Goal: Transaction & Acquisition: Purchase product/service

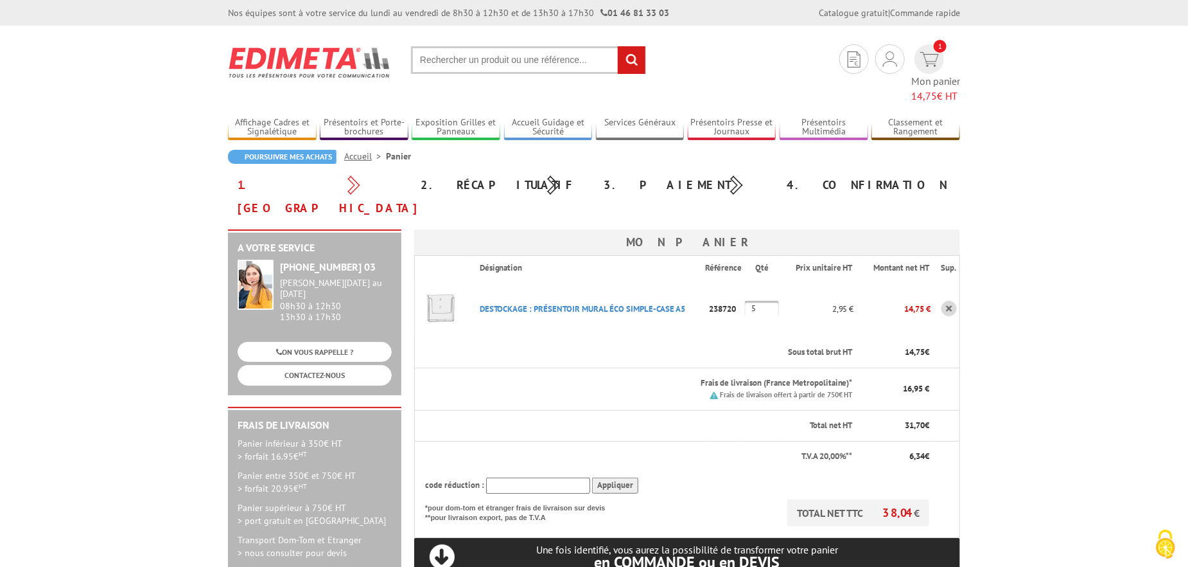
scroll to position [214, 0]
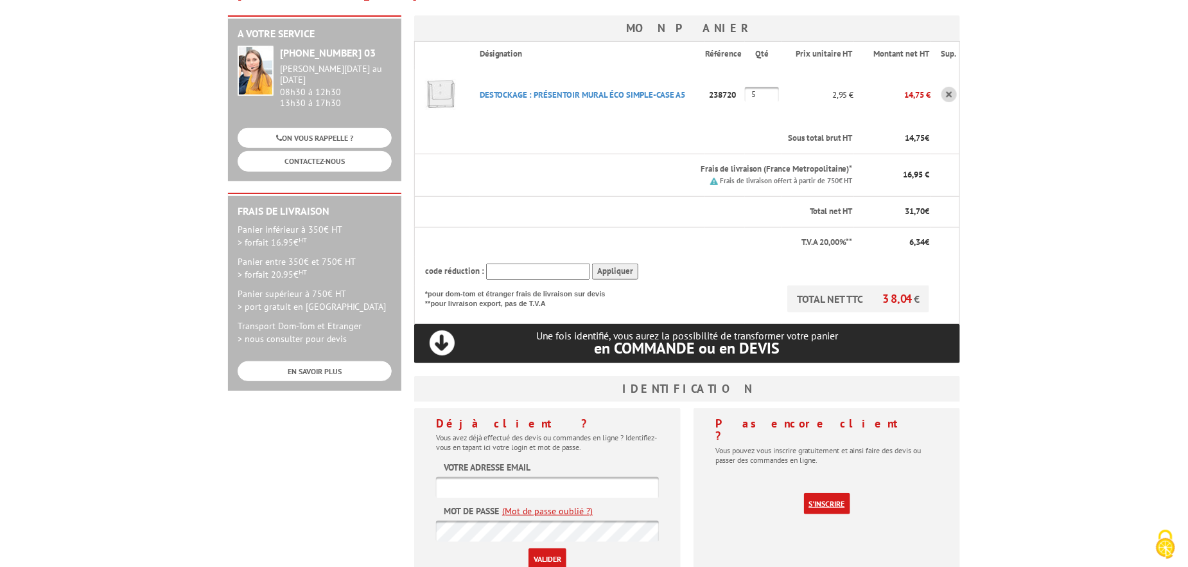
click at [822, 493] on link "S'inscrire" at bounding box center [827, 503] width 46 height 21
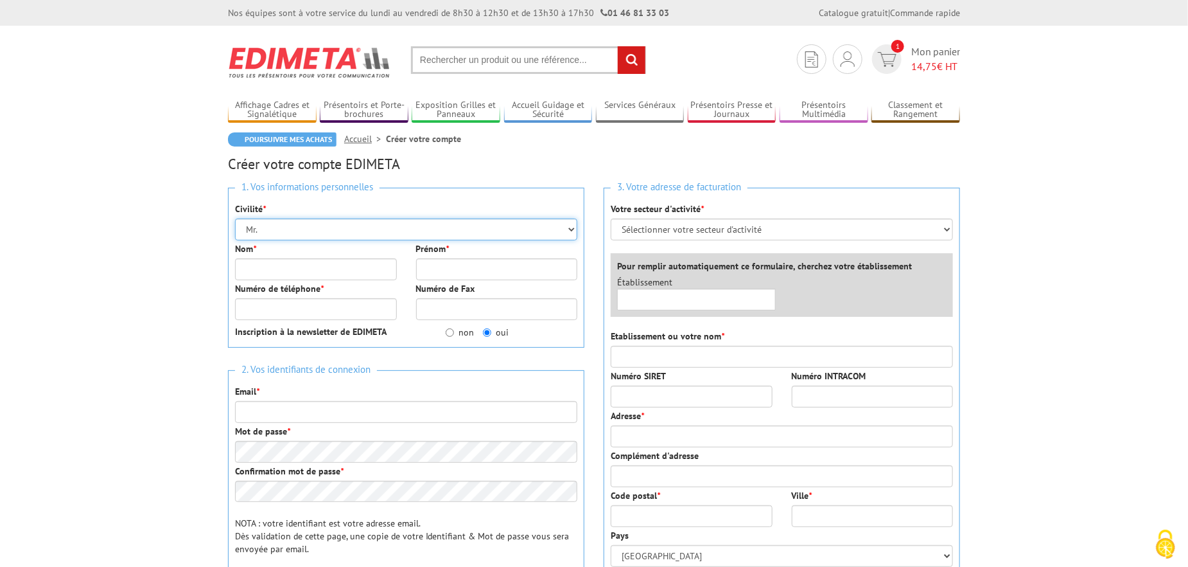
click at [280, 225] on select "Mr. Mme. Mlle." at bounding box center [406, 229] width 342 height 22
select select "Mme."
click at [235, 218] on select "Mr. Mme. Mlle." at bounding box center [406, 229] width 342 height 22
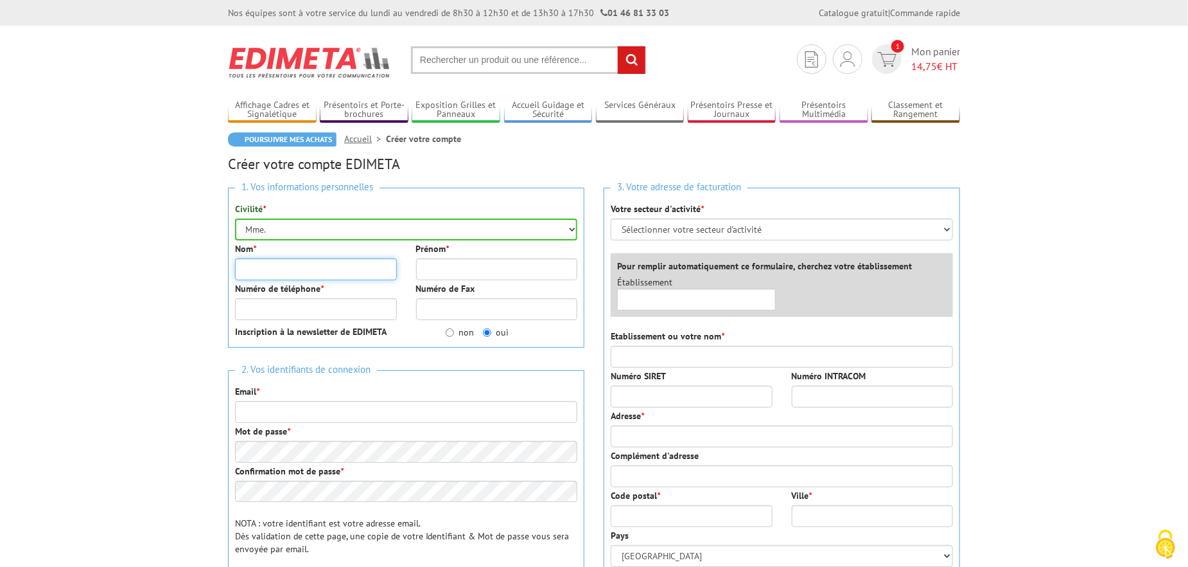
click at [278, 269] on input "Nom *" at bounding box center [316, 269] width 162 height 22
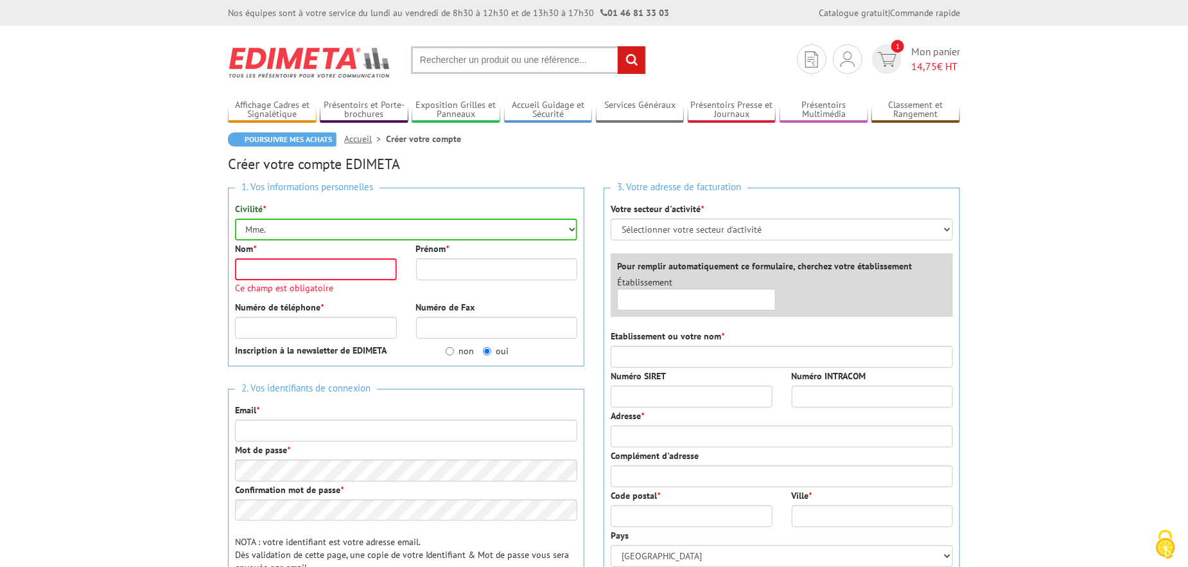
click at [100, 278] on body "Nos équipes sont à votre service du lundi au vendredi de 8h30 à 12h30 et de 13h…" at bounding box center [594, 537] width 1188 height 1075
click at [274, 269] on input "Nom *" at bounding box center [316, 269] width 162 height 22
click at [133, 276] on body "Nos équipes sont à votre service du lundi au vendredi de 8h30 à 12h30 et de 13h…" at bounding box center [594, 537] width 1188 height 1075
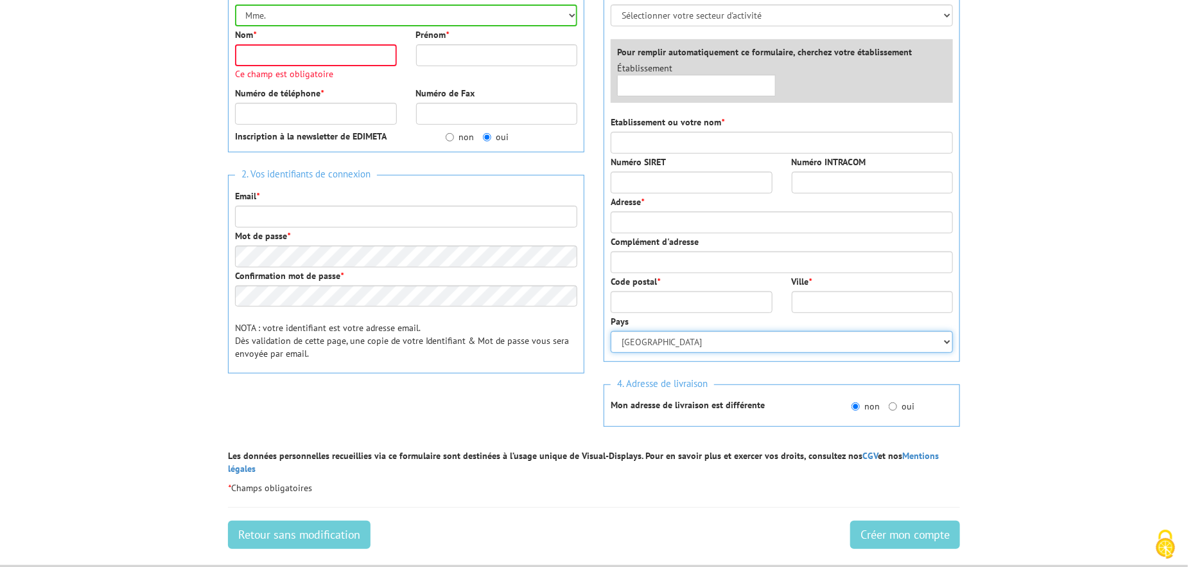
click at [946, 337] on select "Afghanistan Afrique du Sud Albanie Algérie Allemagne American Samoa Andorre Ang…" at bounding box center [782, 342] width 342 height 22
select select "BE"
click at [611, 331] on select "Afghanistan Afrique du Sud Albanie Algérie Allemagne American Samoa Andorre Ang…" at bounding box center [782, 342] width 342 height 22
click at [710, 288] on div "Code postal *" at bounding box center [691, 294] width 181 height 38
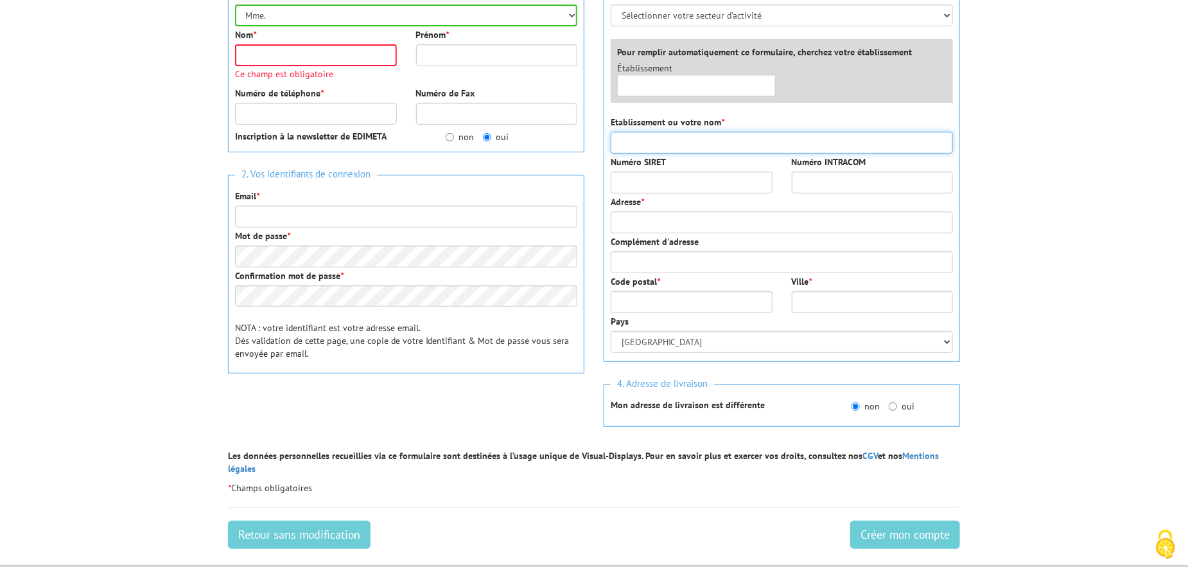
click at [666, 139] on input "Etablissement ou votre nom *" at bounding box center [782, 143] width 342 height 22
type input "TAMAT"
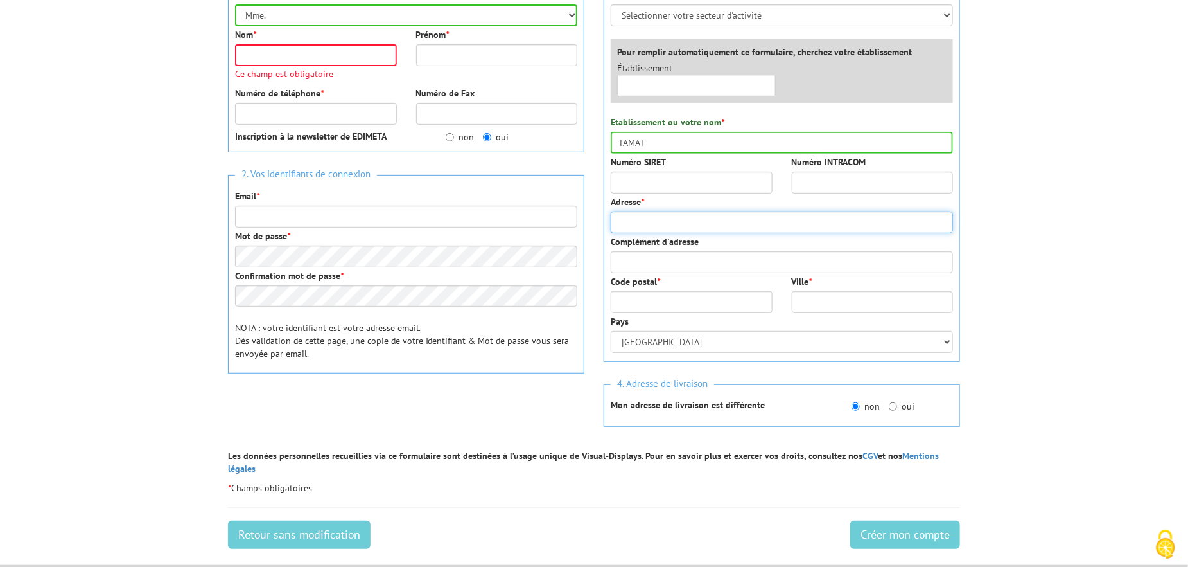
click at [647, 223] on input "Adresse *" at bounding box center [782, 222] width 342 height 22
type input "Pl. Reine Astrid"
type input "069234285"
type input "info@tamat.be"
type input "7500"
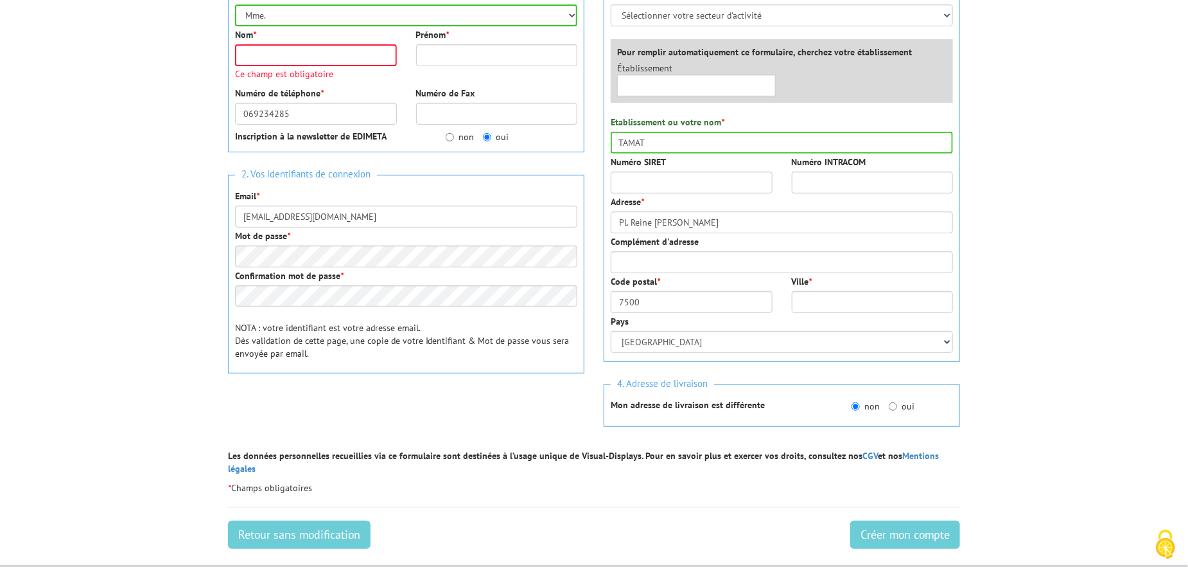
type input "Tournai"
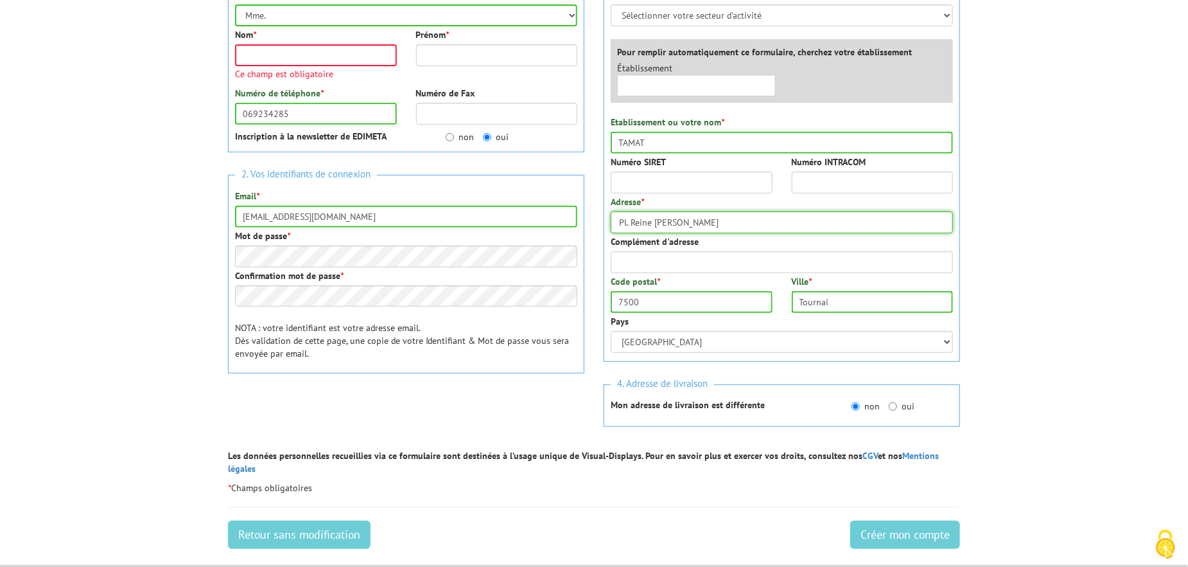
click at [693, 222] on input "Pl. Reine Astrid" at bounding box center [782, 222] width 342 height 22
type input "Pl. Reine Astrid, 9"
click at [681, 340] on select "Afghanistan Afrique du Sud Albanie Algérie Allemagne American Samoa Andorre Ang…" at bounding box center [782, 342] width 342 height 22
click at [708, 394] on div "4. Adresse de livraison Mon adresse de livraison est différente non oui Etablis…" at bounding box center [782, 405] width 356 height 43
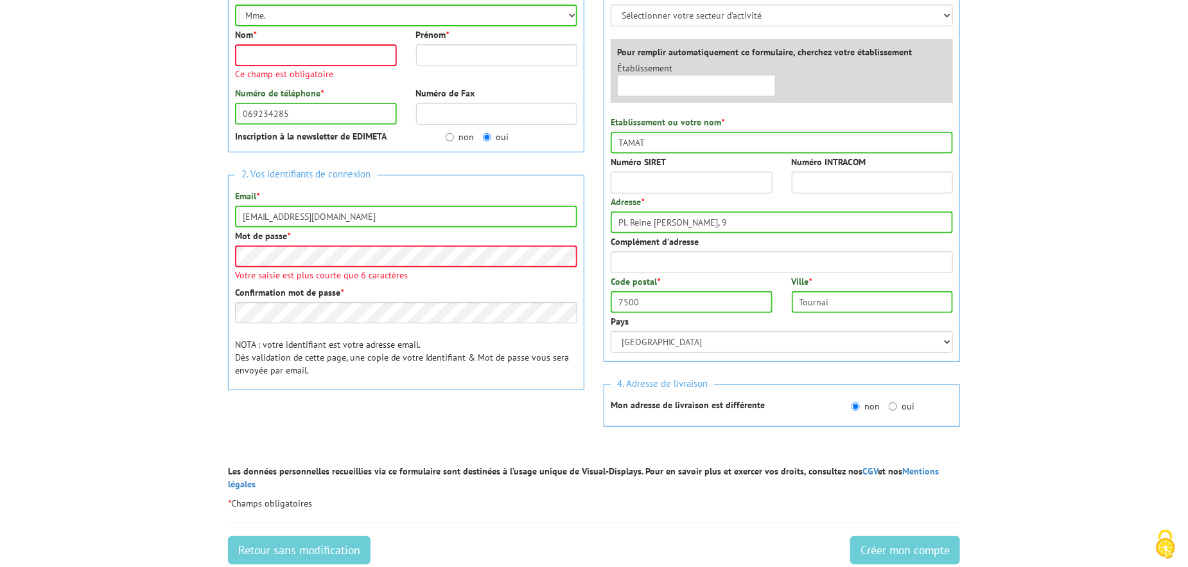
click at [190, 296] on body "Nos équipes sont à votre service du lundi au vendredi de 8h30 à 12h30 et de 13h…" at bounding box center [594, 331] width 1188 height 1091
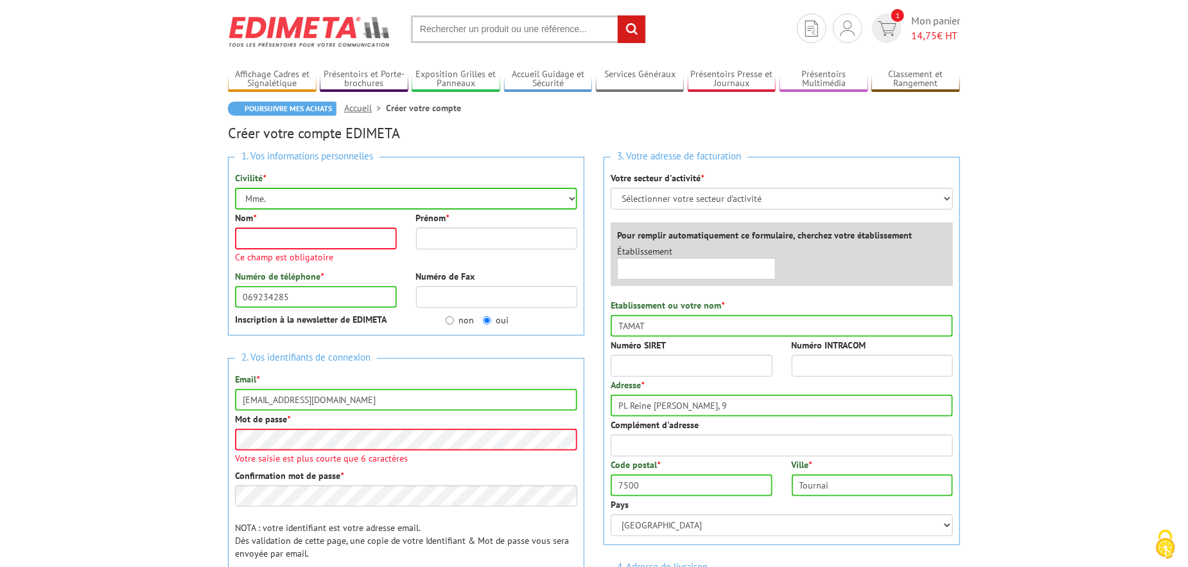
scroll to position [0, 0]
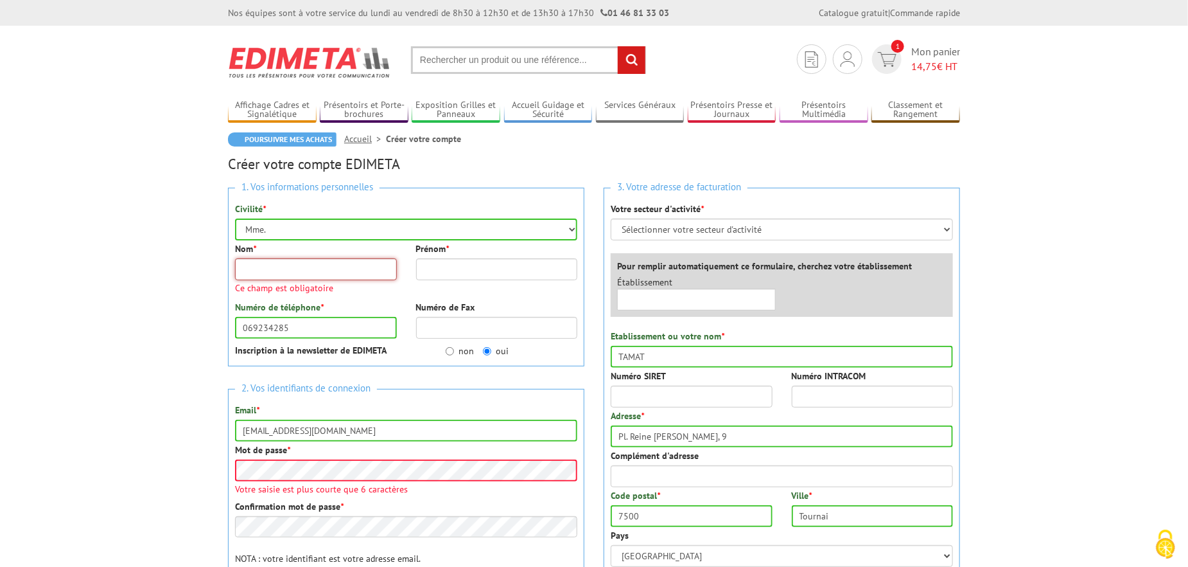
click at [290, 271] on input "Nom *" at bounding box center [316, 269] width 162 height 22
click at [103, 266] on body "Nos équipes sont à votre service du lundi au vendredi de 8h30 à 12h30 et de 13h…" at bounding box center [594, 545] width 1188 height 1091
click at [266, 267] on input "Nom *" at bounding box center [316, 269] width 162 height 22
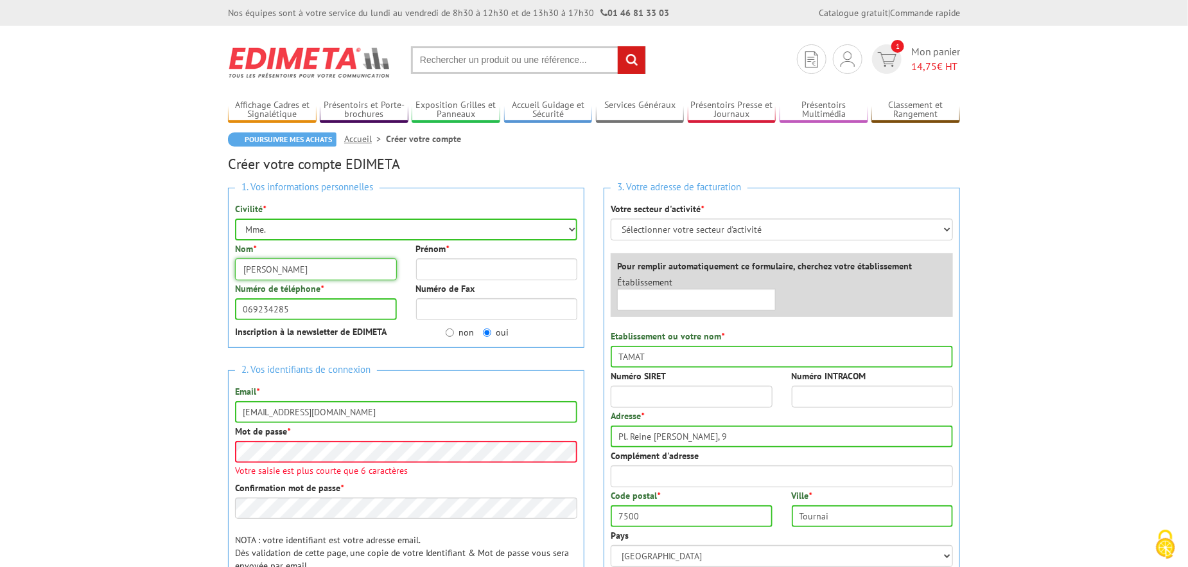
type input "Herman"
click at [455, 267] on input "Prénom *" at bounding box center [497, 269] width 162 height 22
type input "Mélodie"
click at [140, 298] on body "Nos équipes sont à votre service du lundi au vendredi de 8h30 à 12h30 et de 13h…" at bounding box center [594, 537] width 1188 height 1075
click at [451, 331] on input "non" at bounding box center [450, 332] width 8 height 8
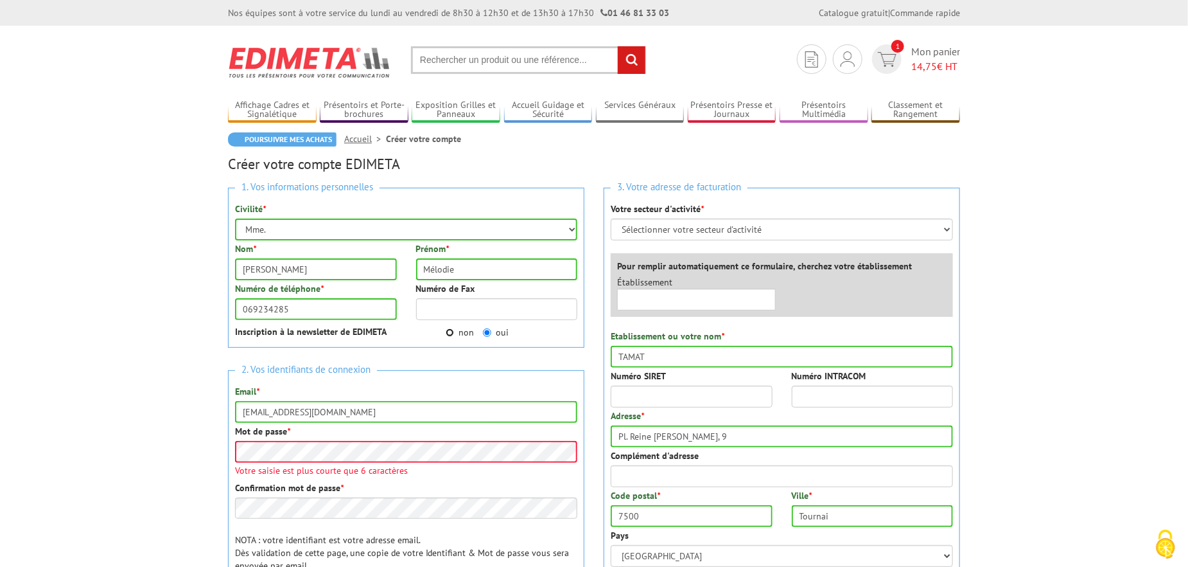
radio input "true"
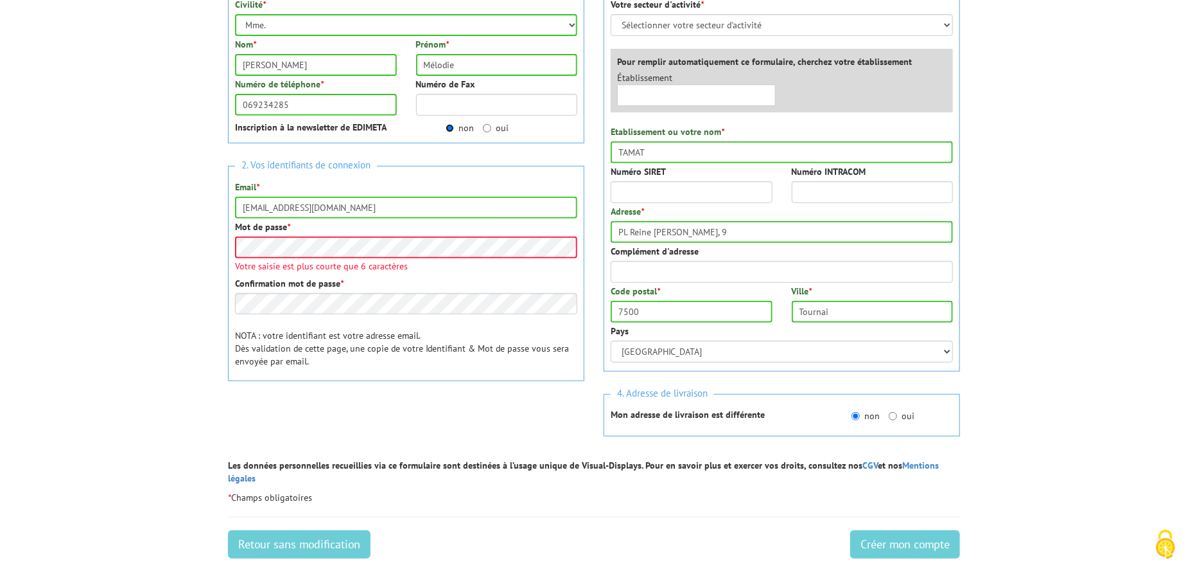
scroll to position [214, 0]
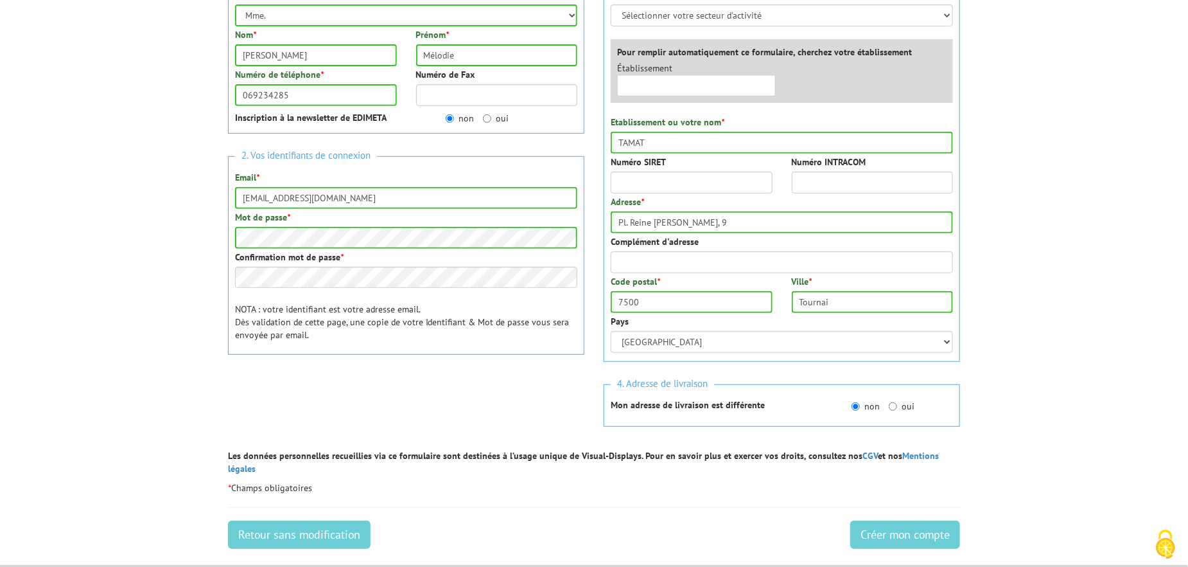
click at [195, 330] on body "Nos équipes sont à votre service du lundi au vendredi de 8h30 à 12h30 et de 13h…" at bounding box center [594, 323] width 1188 height 1075
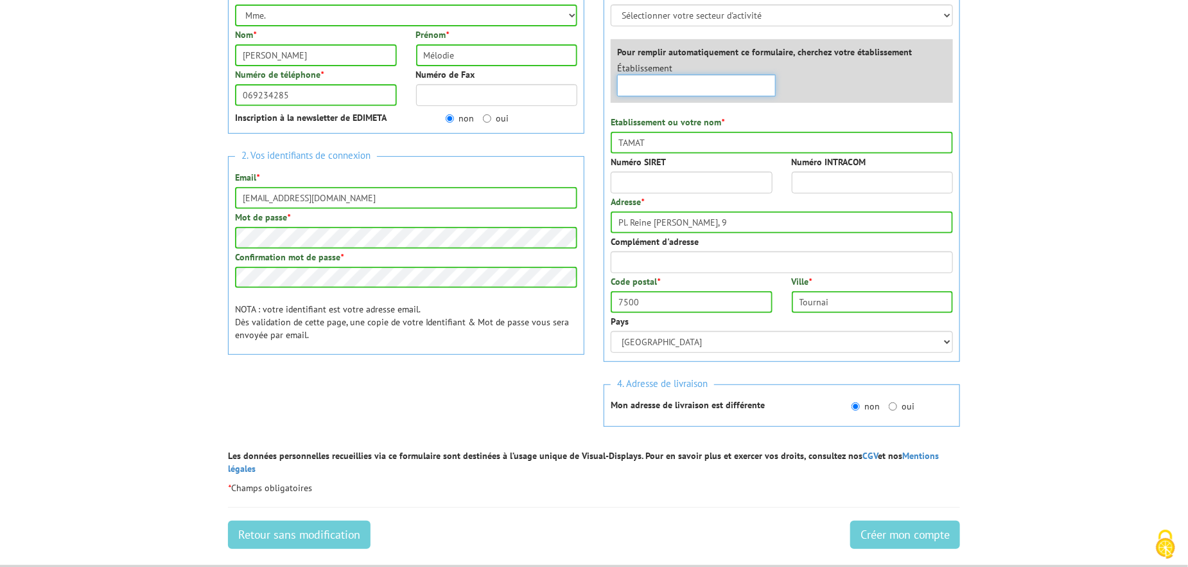
click at [644, 82] on input "text" at bounding box center [696, 86] width 159 height 22
click at [667, 145] on input "TAMAT" at bounding box center [782, 143] width 342 height 22
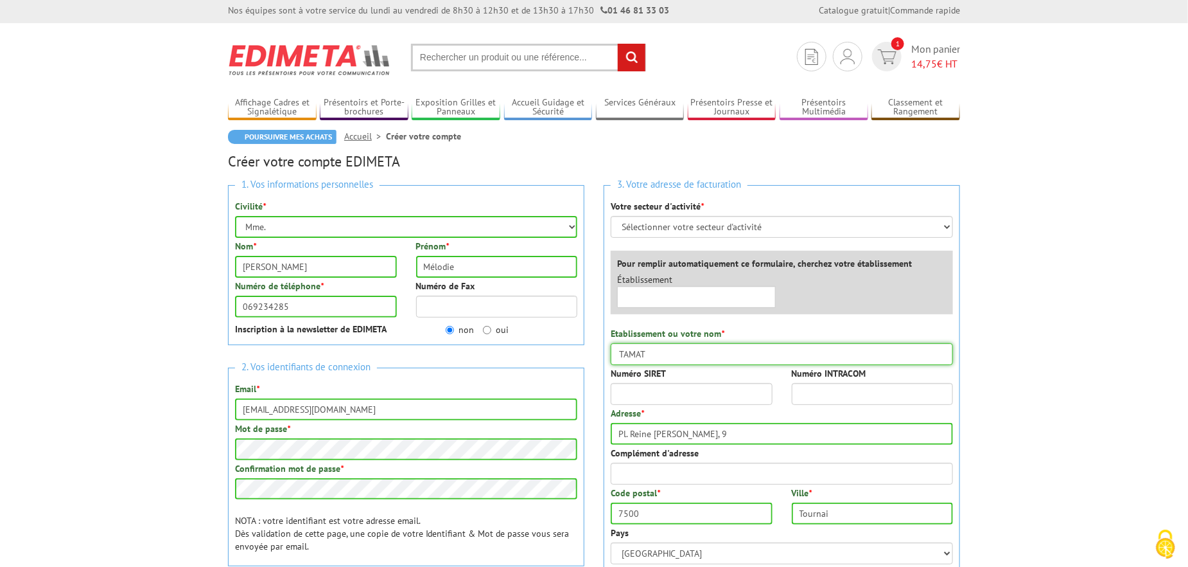
scroll to position [0, 0]
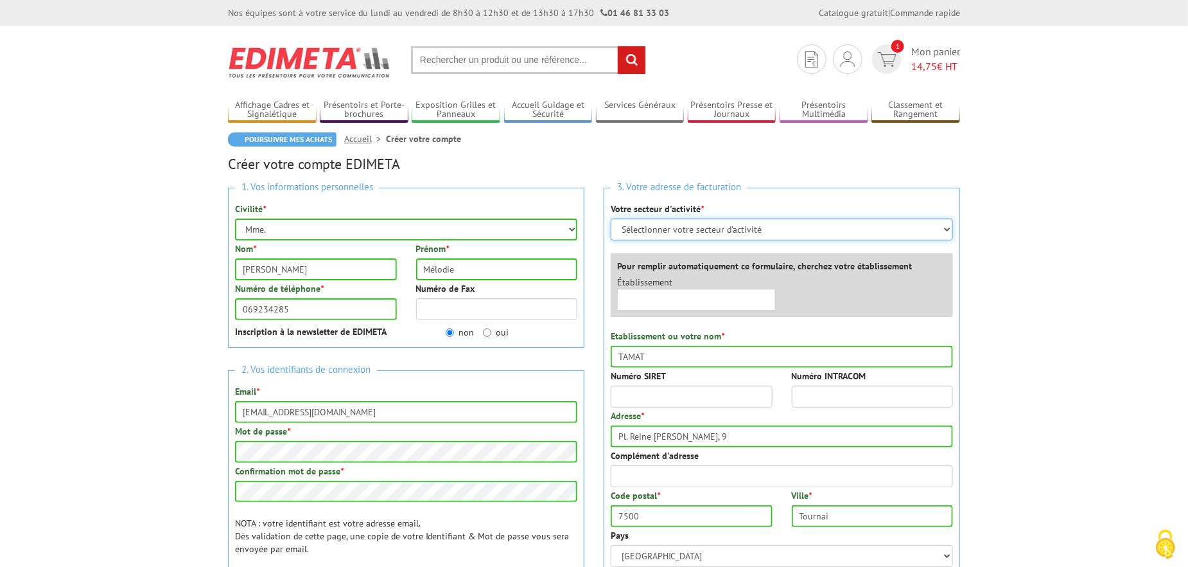
click at [949, 228] on select "Sélectionner votre secteur d'activité Administrations et collectivités Magasins…" at bounding box center [782, 229] width 342 height 22
select select "876"
click at [611, 218] on select "Sélectionner votre secteur d'activité Administrations et collectivités Magasins…" at bounding box center [782, 229] width 342 height 22
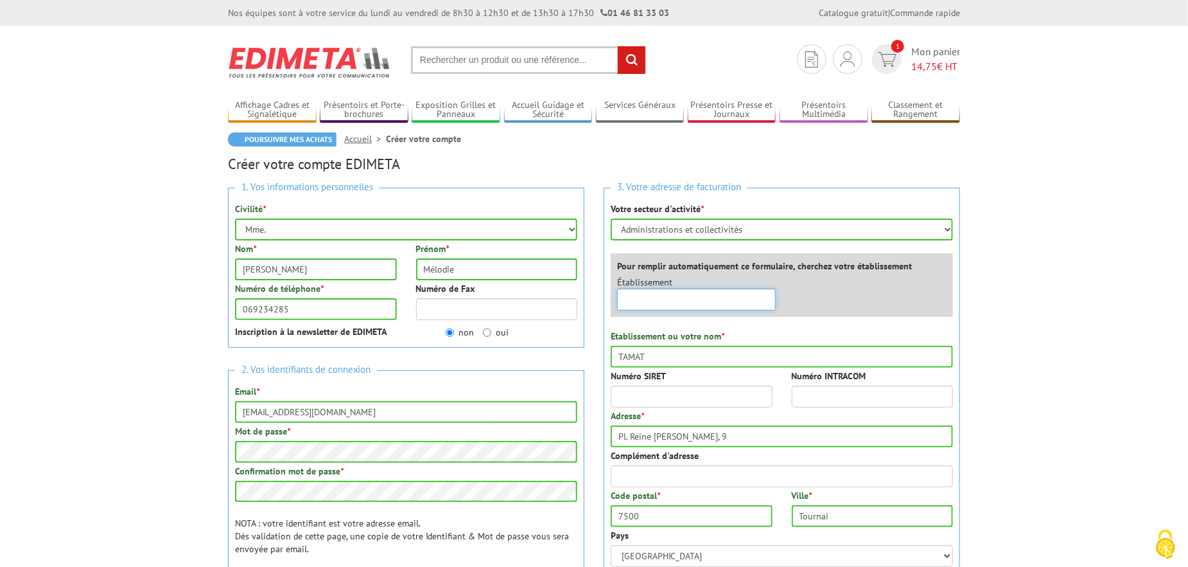
click at [674, 298] on input "text" at bounding box center [696, 299] width 159 height 22
type input "T"
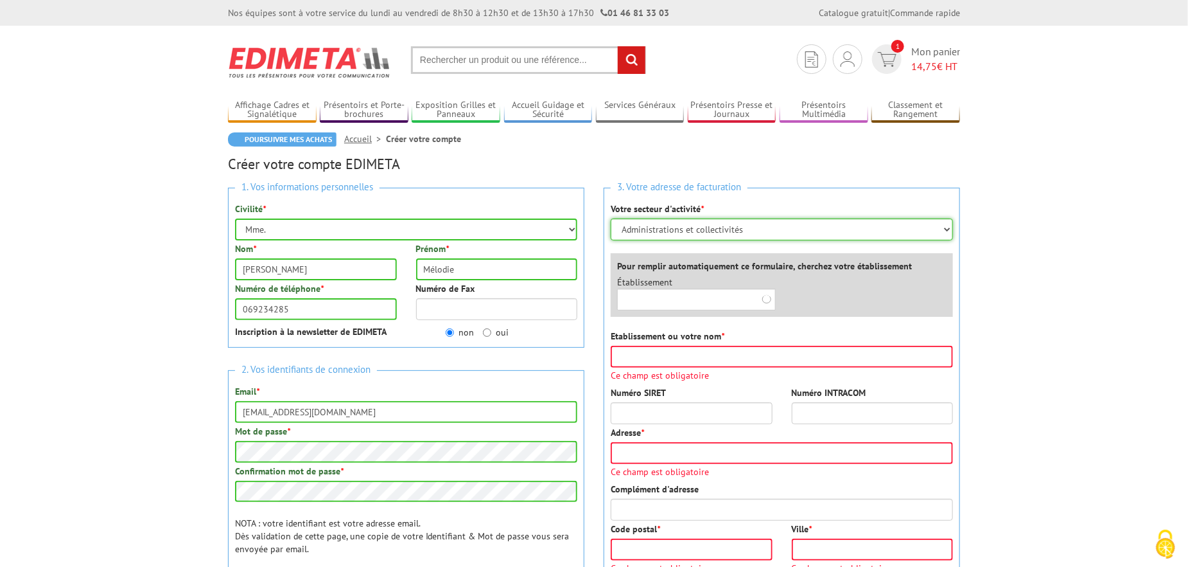
click at [947, 229] on select "Sélectionner votre secteur d'activité Administrations et collectivités Magasins…" at bounding box center [782, 229] width 342 height 22
select select
click at [611, 218] on select "Sélectionner votre secteur d'activité Administrations et collectivités Magasins…" at bounding box center [782, 229] width 342 height 22
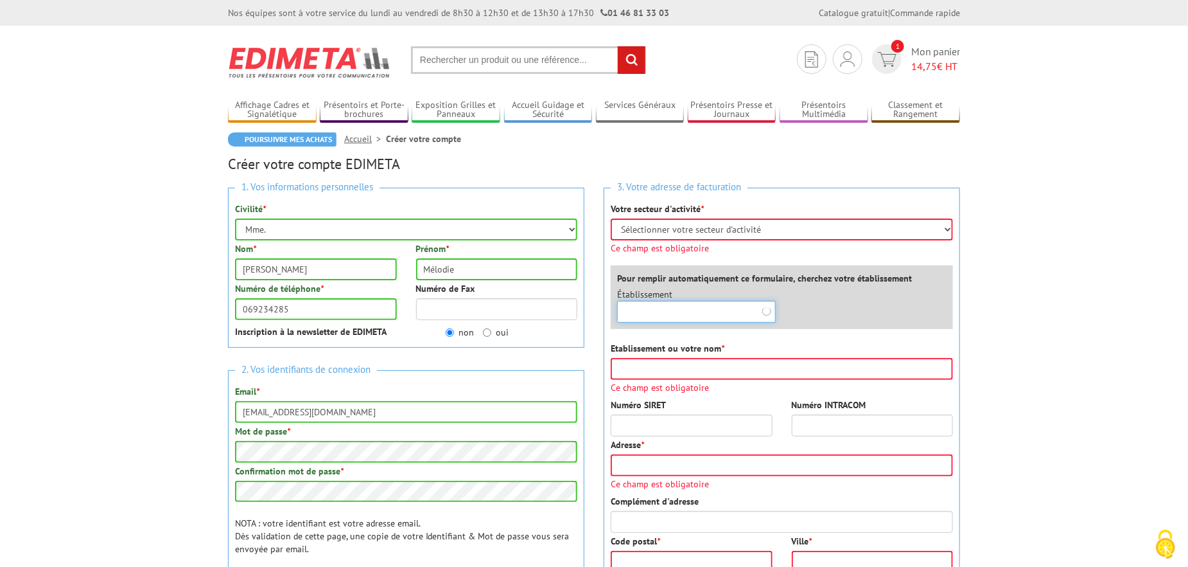
click at [657, 301] on input "text" at bounding box center [696, 312] width 159 height 22
click at [669, 373] on input "Etablissement ou votre nom *" at bounding box center [782, 369] width 342 height 22
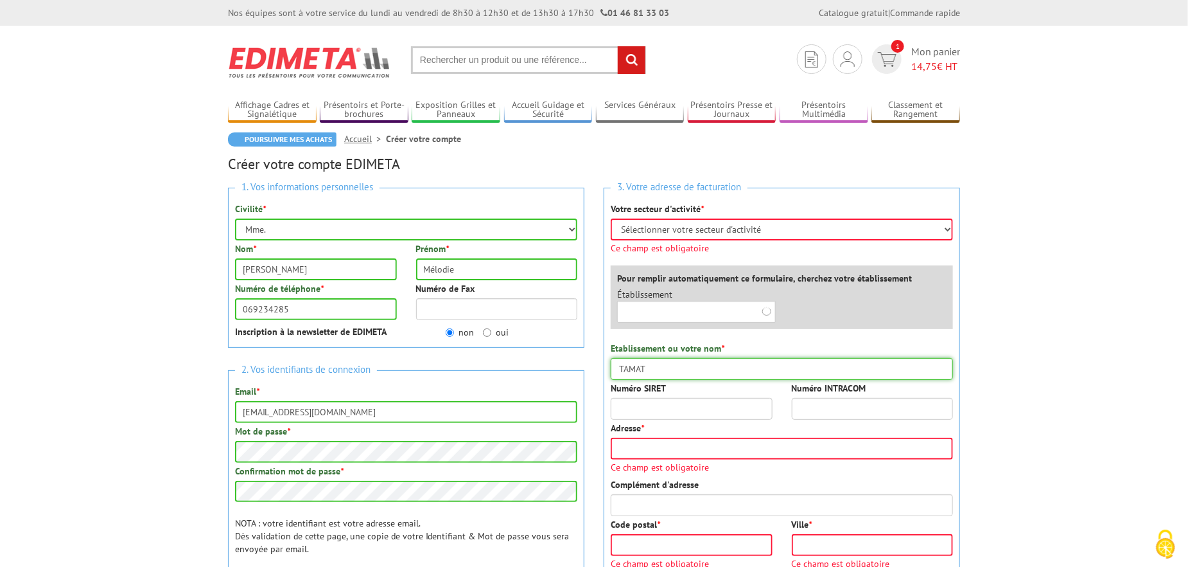
type input "TAMAT"
click at [655, 452] on input "Adresse *" at bounding box center [782, 448] width 342 height 22
type input "Pl. Reine Astrid"
type input "7500"
type input "Tournai"
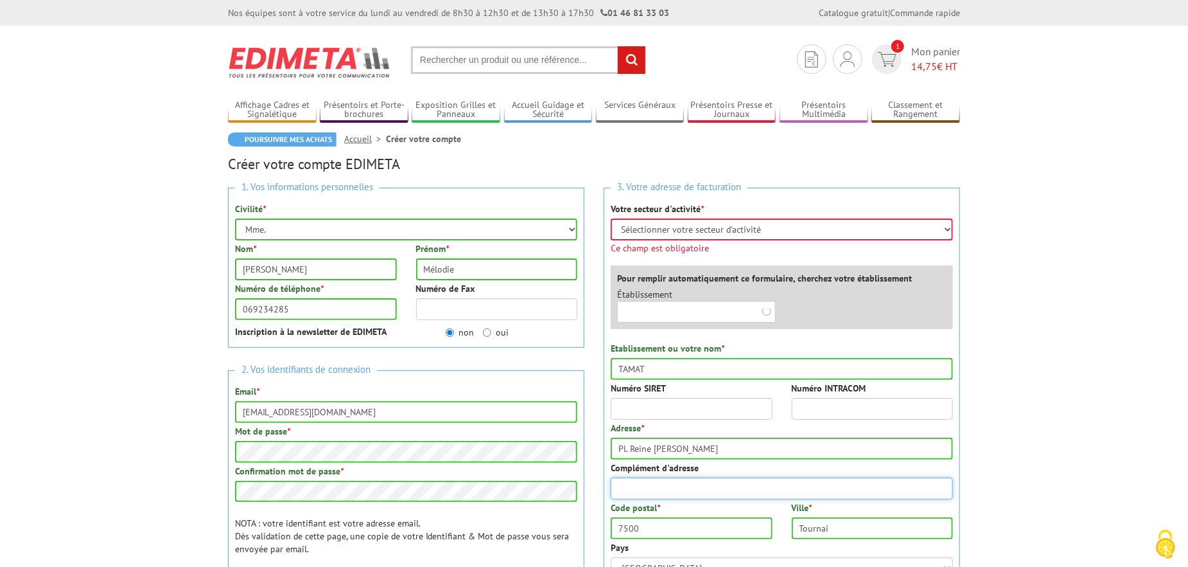
click at [667, 490] on input "Complément d'adresse" at bounding box center [782, 488] width 342 height 22
type input "9"
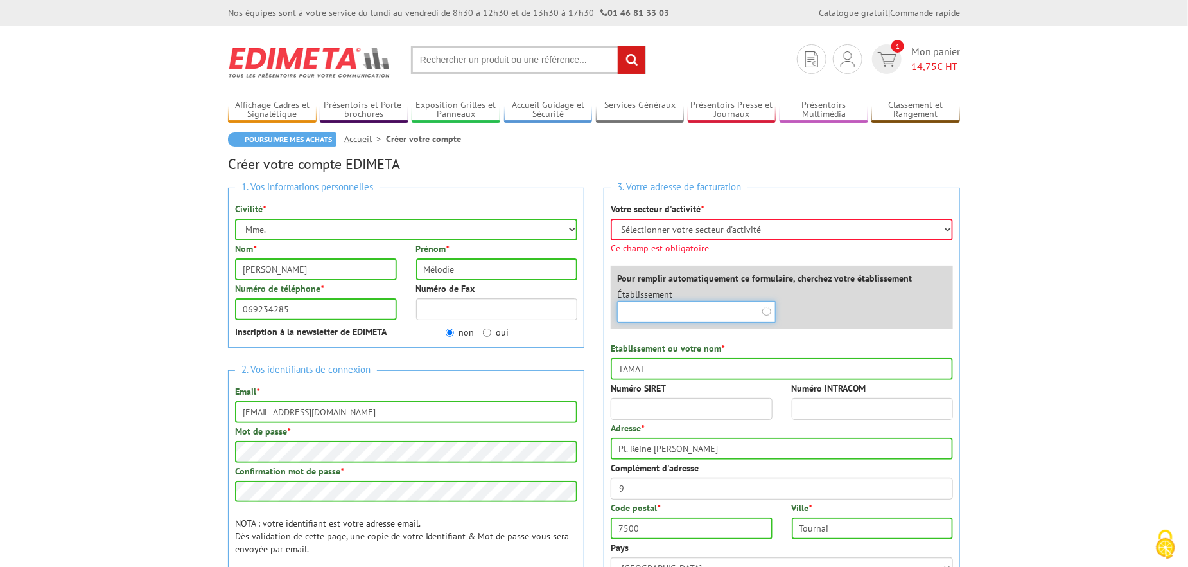
click at [707, 313] on input "text" at bounding box center [696, 312] width 159 height 22
type input "TAMAT"
click at [953, 225] on select "Sélectionner votre secteur d'activité Administrations et collectivités Magasins…" at bounding box center [782, 229] width 342 height 22
select select "876"
click at [611, 218] on select "Sélectionner votre secteur d'activité Administrations et collectivités Magasins…" at bounding box center [782, 229] width 342 height 22
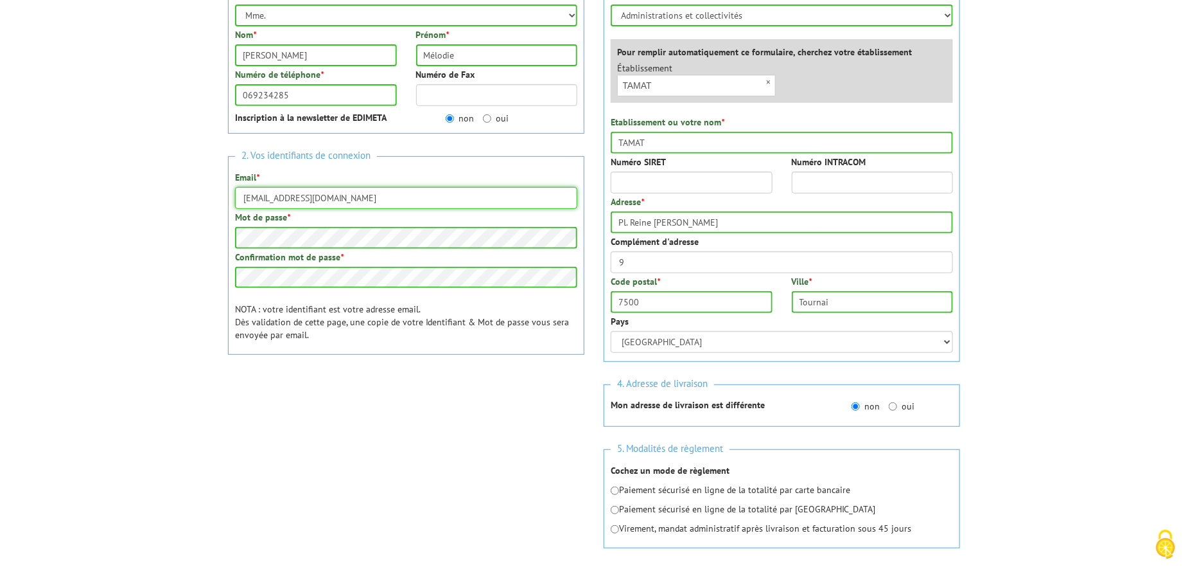
click at [352, 200] on input "info@tamat.be" at bounding box center [406, 198] width 342 height 22
click at [258, 200] on input "info@tamat.be" at bounding box center [406, 198] width 342 height 22
click at [529, 166] on div "2. Vos identifiants de connexion Email * info@tamat.be Mot de passe * Confirmat…" at bounding box center [406, 255] width 356 height 198
drag, startPoint x: 256, startPoint y: 196, endPoint x: 232, endPoint y: 196, distance: 24.4
click at [232, 196] on div "2. Vos identifiants de connexion Email * info@tamat.be Mot de passe * Confirmat…" at bounding box center [406, 255] width 356 height 198
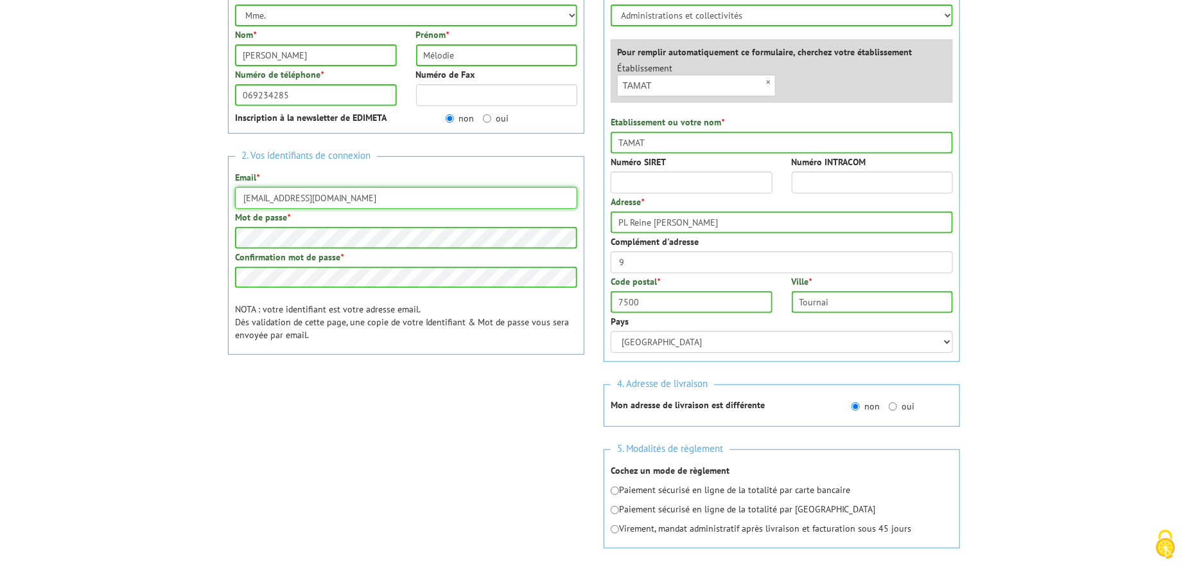
type input "accueil@tamat.be"
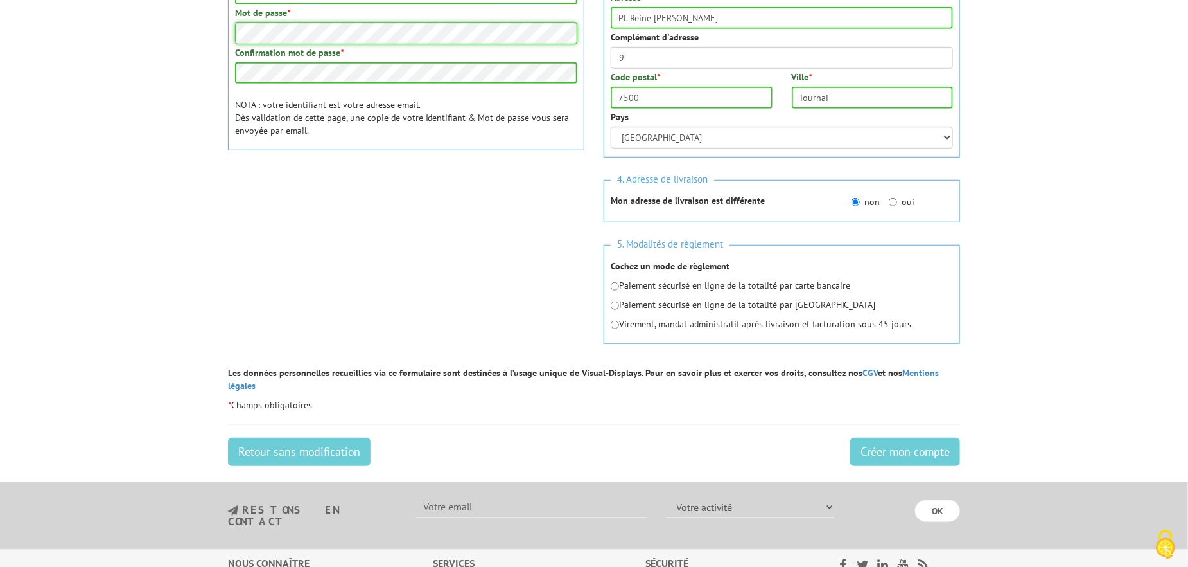
scroll to position [428, 0]
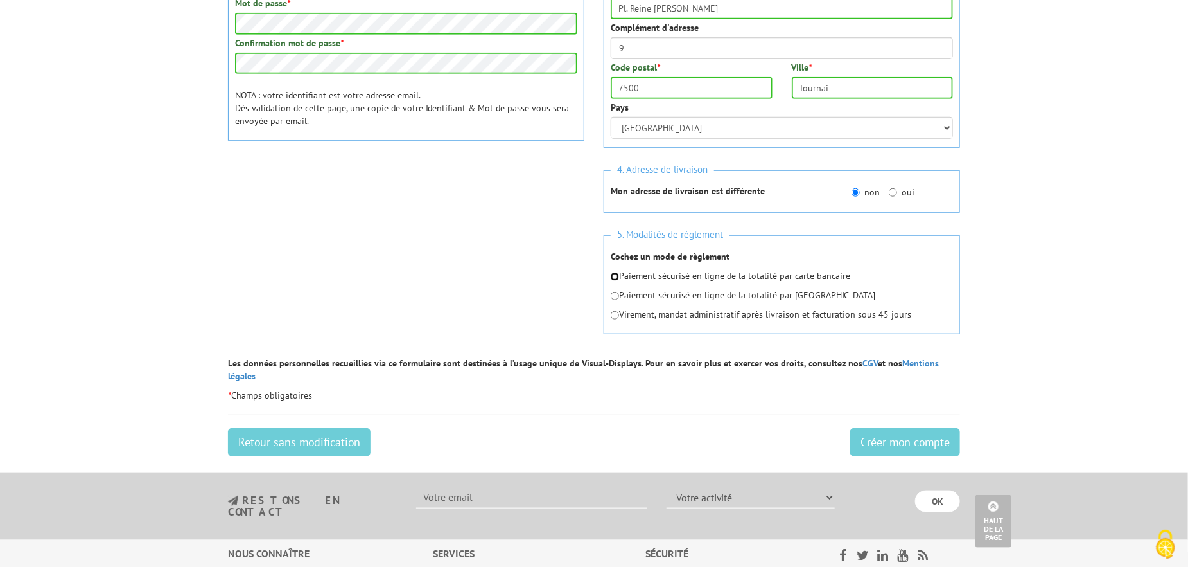
click at [615, 272] on input "radio" at bounding box center [615, 276] width 8 height 8
radio input "true"
click at [427, 294] on div "1. Vos informations personnelles Civilité * Mr. Mme. Mlle. Nom * Herman Prénom …" at bounding box center [594, 53] width 752 height 606
click at [887, 428] on input "Créer mon compte" at bounding box center [905, 442] width 110 height 28
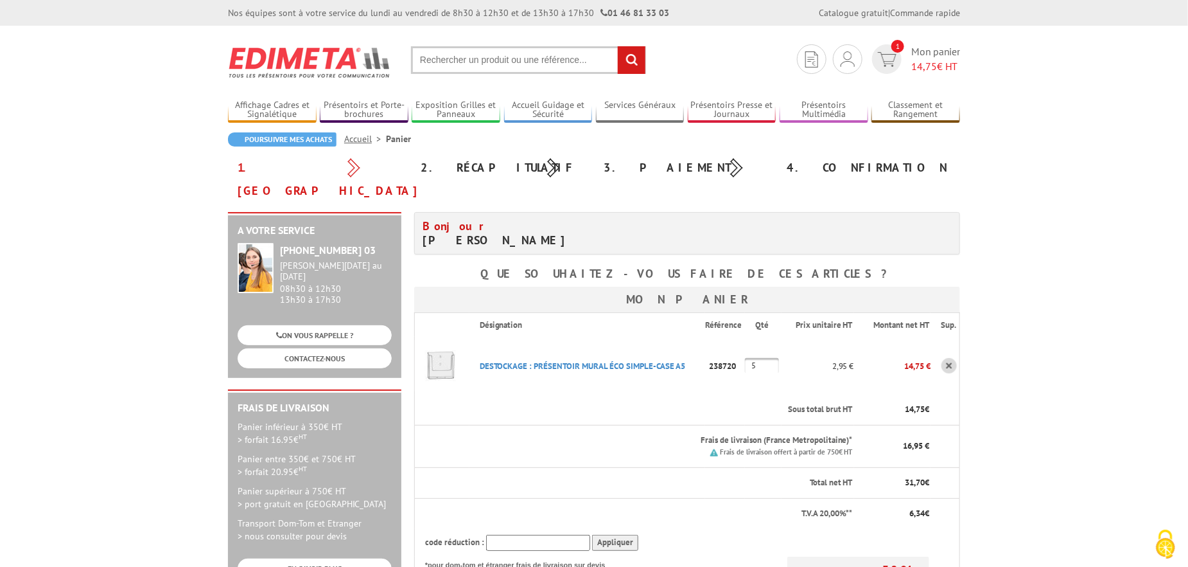
click at [1046, 362] on body "Nos équipes sont à votre service du lundi au vendredi de 8h30 à 12h30 et de 13h…" at bounding box center [594, 550] width 1188 height 1100
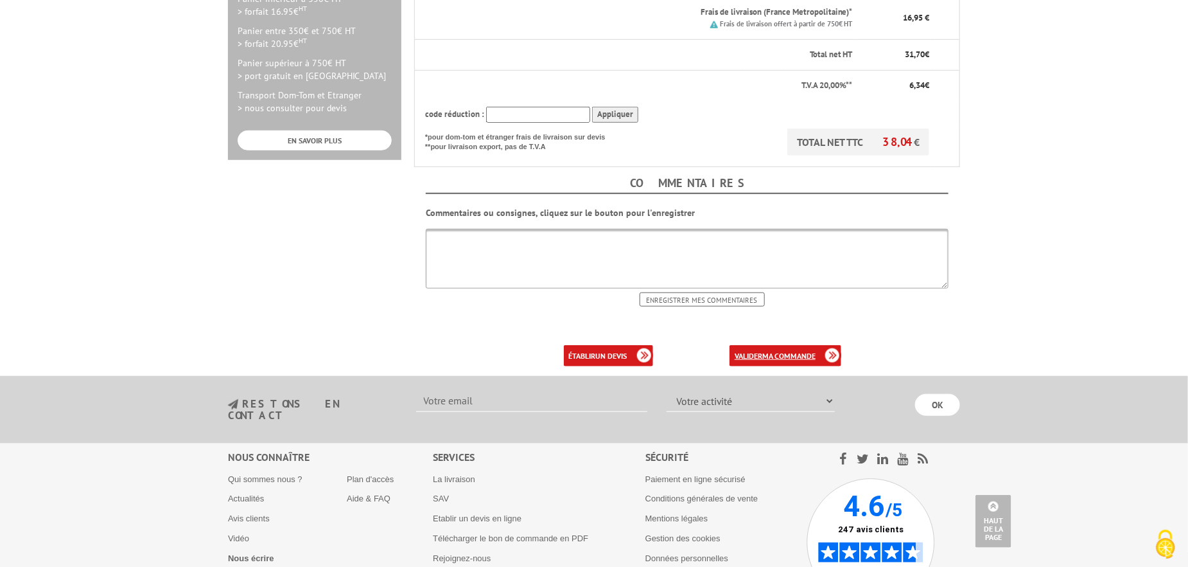
click at [767, 351] on b "ma commande" at bounding box center [788, 356] width 53 height 10
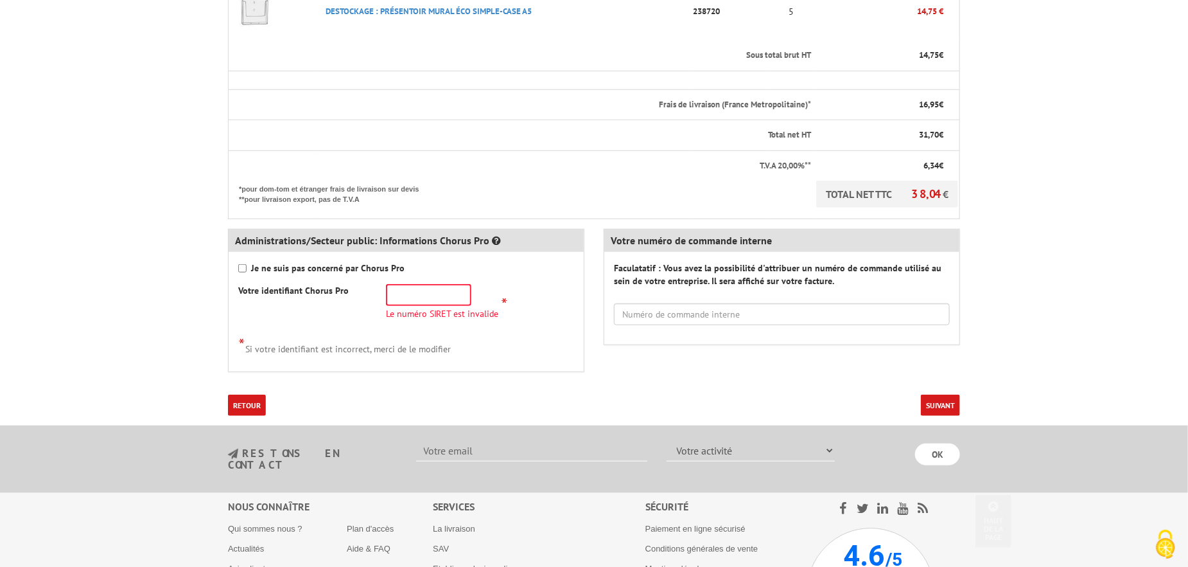
scroll to position [428, 0]
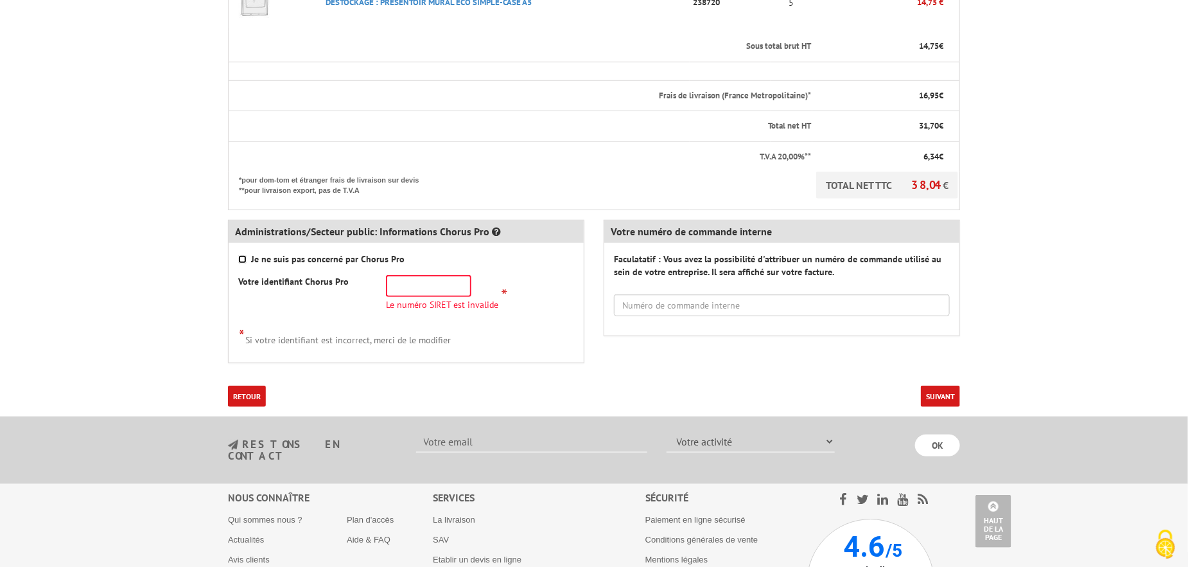
click at [242, 255] on input "Je ne suis pas concerné par Chorus Pro" at bounding box center [242, 259] width 8 height 8
checkbox input "true"
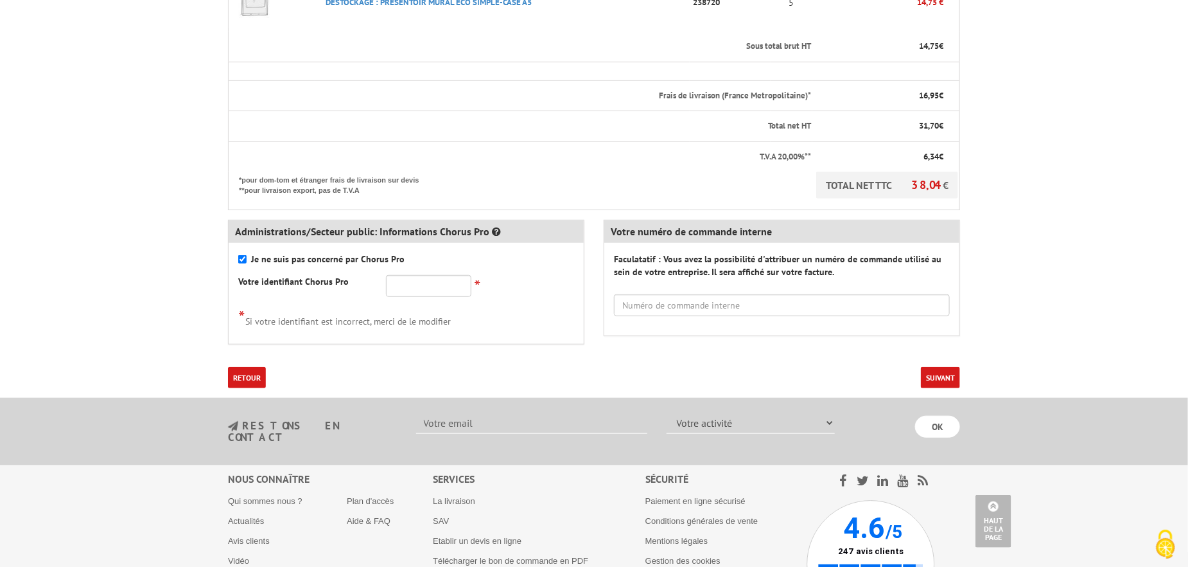
click at [938, 367] on button "Suivant" at bounding box center [940, 377] width 39 height 21
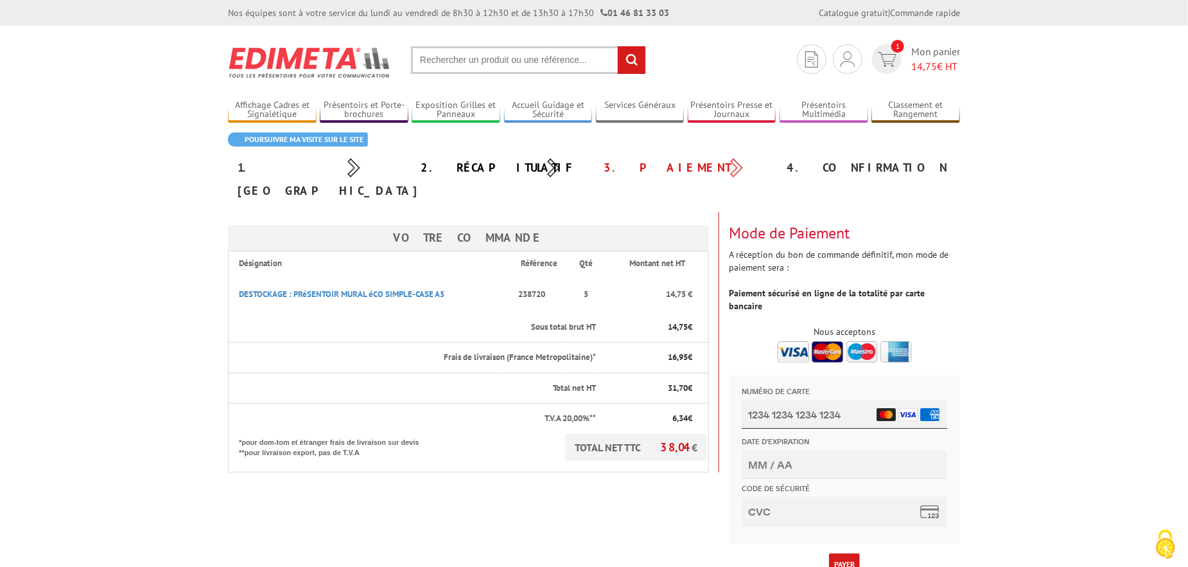
click at [752, 411] on input "Numéro de carte" at bounding box center [844, 414] width 206 height 29
click at [770, 414] on input "Numéro de carte" at bounding box center [844, 414] width 206 height 29
click at [762, 418] on input "Numéro de carte" at bounding box center [844, 414] width 206 height 29
click at [502, 483] on div "Votre Commande Désignation Référence Qté Montant net HT DESTOCKAGE : PRéSENTOIR…" at bounding box center [594, 406] width 752 height 388
click at [809, 419] on input "Numéro de carte" at bounding box center [844, 414] width 206 height 29
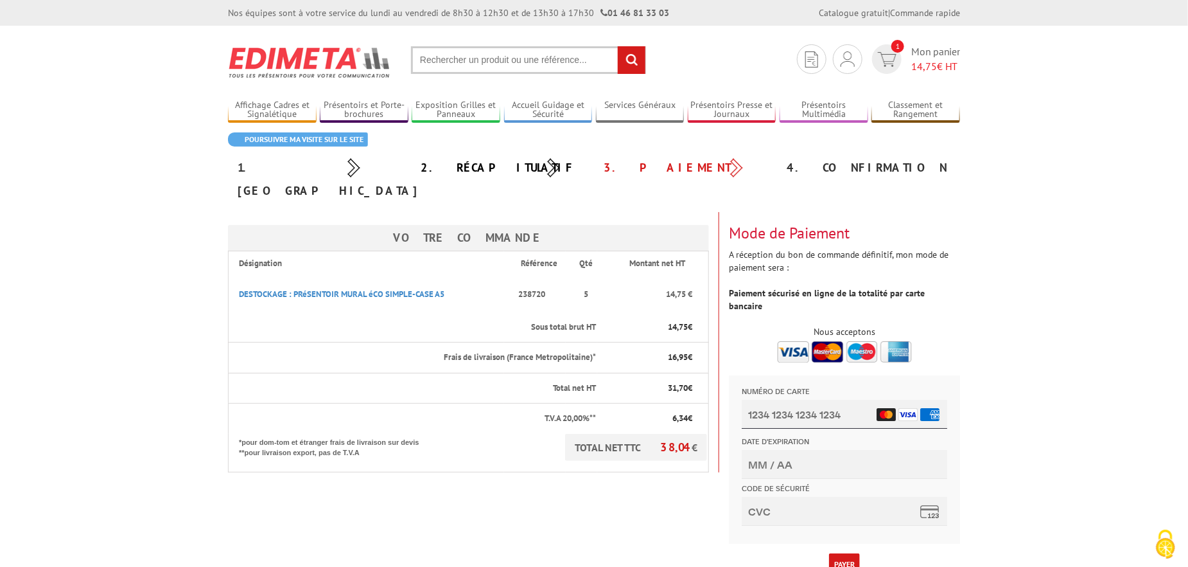
click at [767, 414] on input "Numéro de carte" at bounding box center [844, 414] width 206 height 29
